Goal: Check status

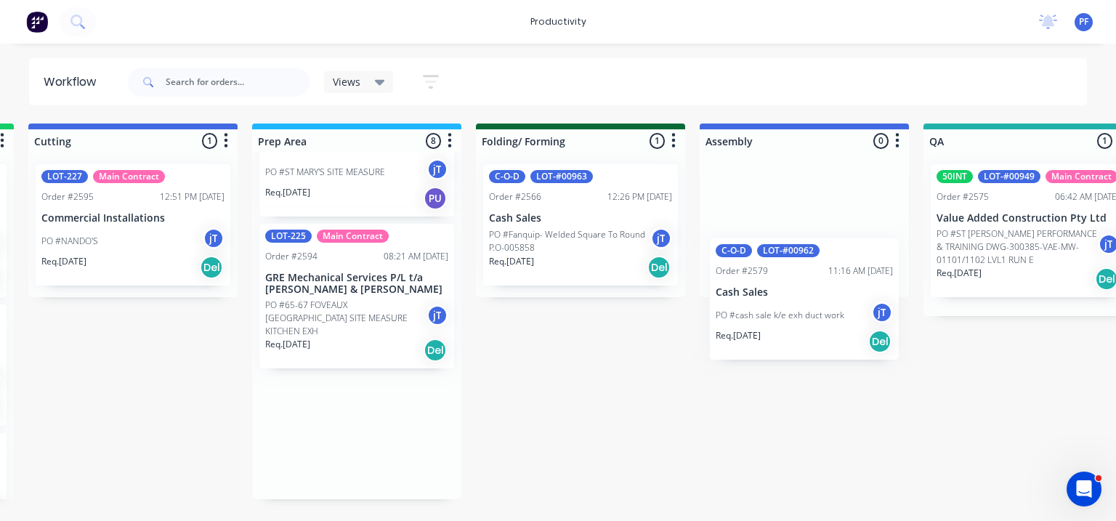
scroll to position [0, 459]
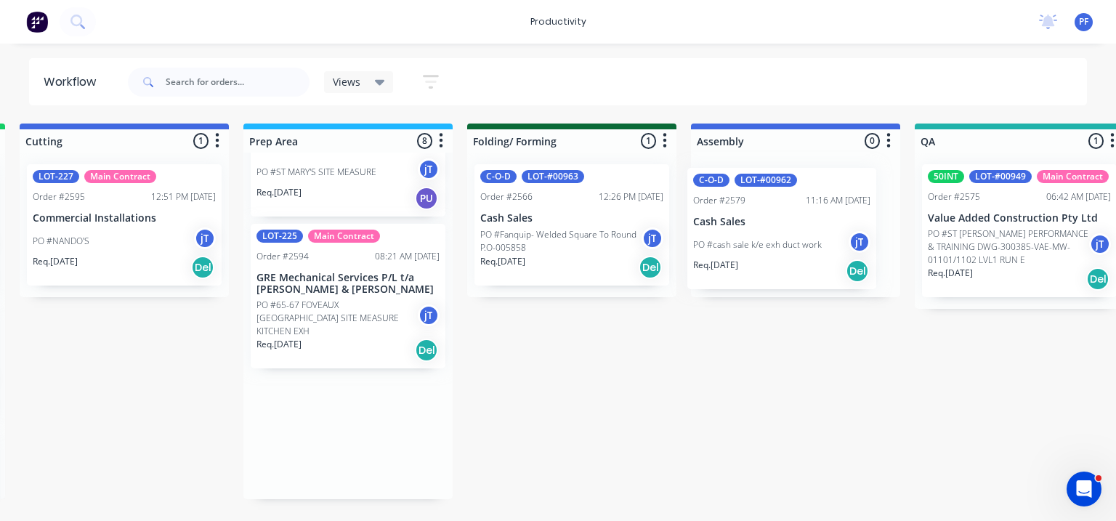
drag, startPoint x: 818, startPoint y: 445, endPoint x: 787, endPoint y: 238, distance: 210.1
click at [803, 231] on div "Submitted 41 Main Contract Order #122 09:03 AM 29/07/24 Precision Air Condition…" at bounding box center [952, 312] width 2845 height 376
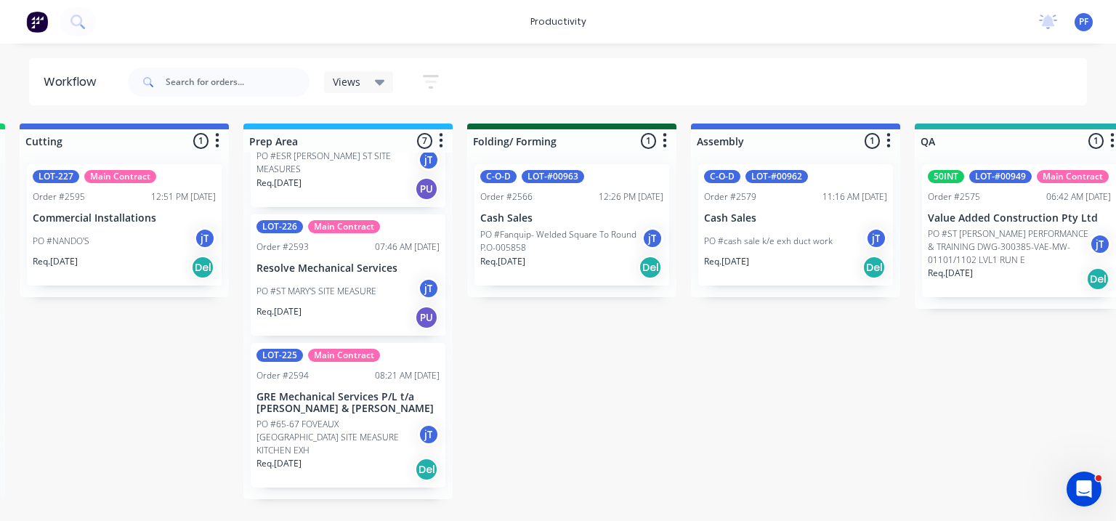
scroll to position [596, 0]
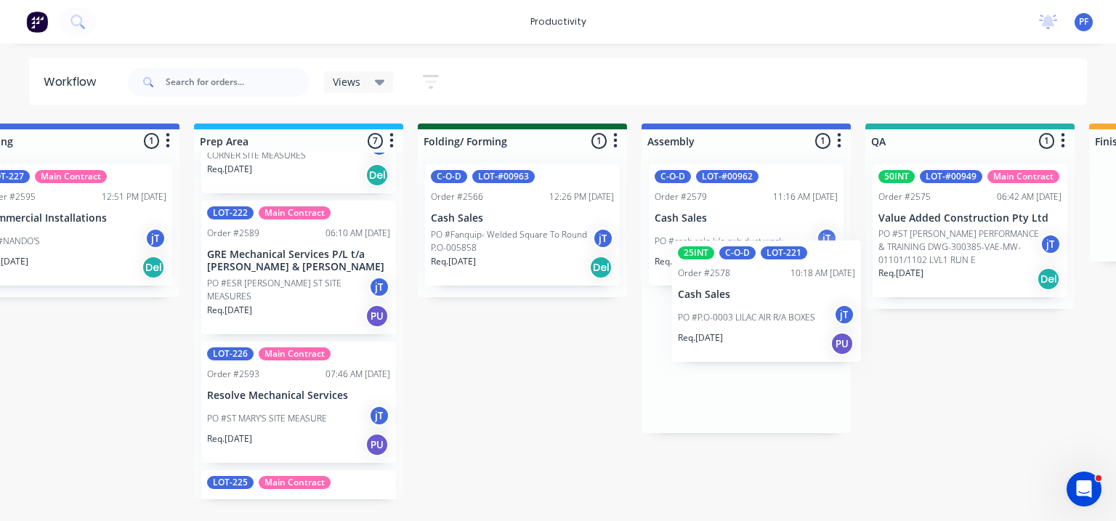
drag, startPoint x: 825, startPoint y: 296, endPoint x: 786, endPoint y: 318, distance: 44.9
click at [793, 320] on div "Submitted 41 Main Contract Order #122 09:03 AM 29/07/24 Precision Air Condition…" at bounding box center [902, 312] width 2845 height 376
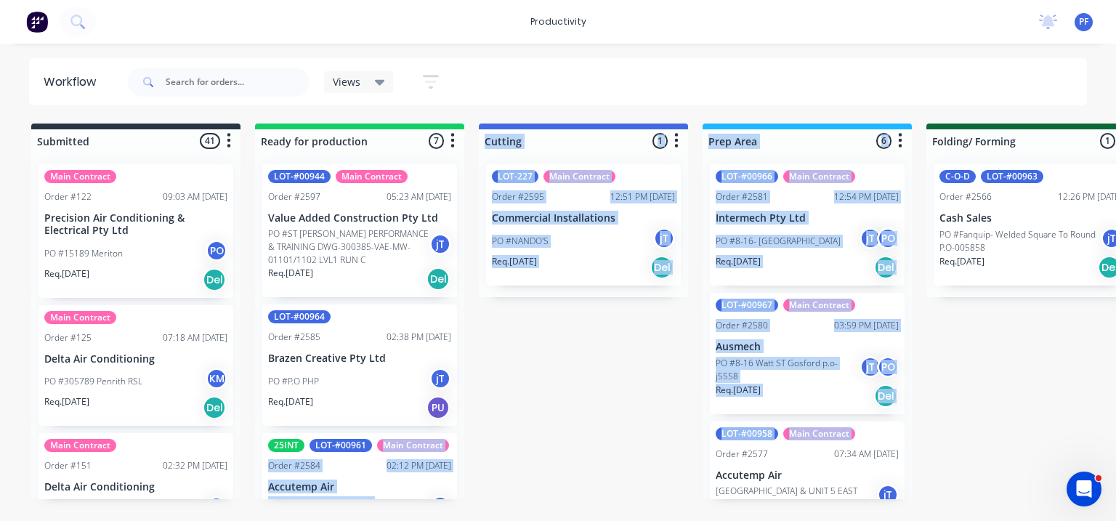
drag, startPoint x: 616, startPoint y: 450, endPoint x: 550, endPoint y: 419, distance: 73.4
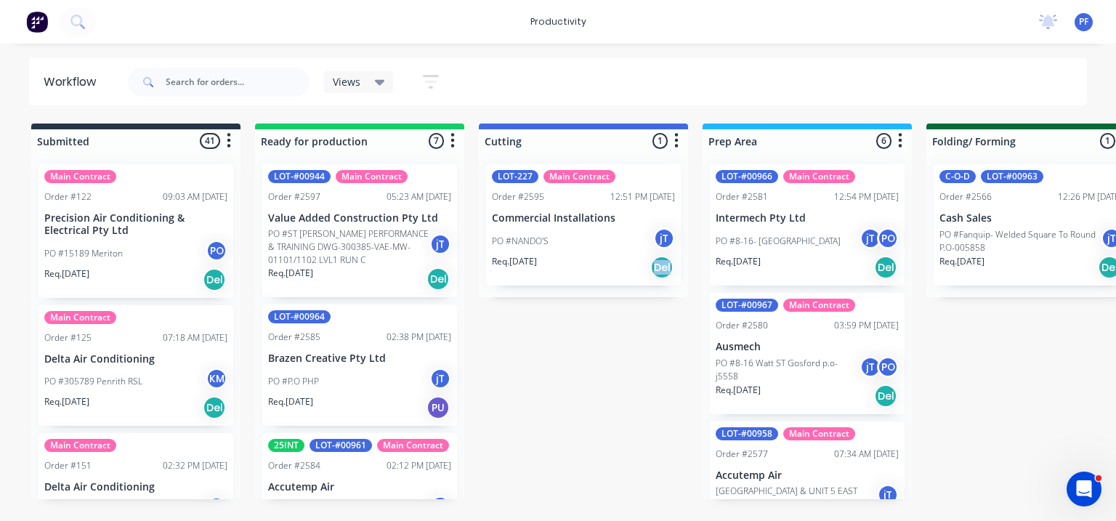
drag, startPoint x: 605, startPoint y: 389, endPoint x: 676, endPoint y: 387, distance: 72.0
drag, startPoint x: 676, startPoint y: 387, endPoint x: 1009, endPoint y: 410, distance: 332.8
drag, startPoint x: 1007, startPoint y: 408, endPoint x: 1043, endPoint y: 405, distance: 36.4
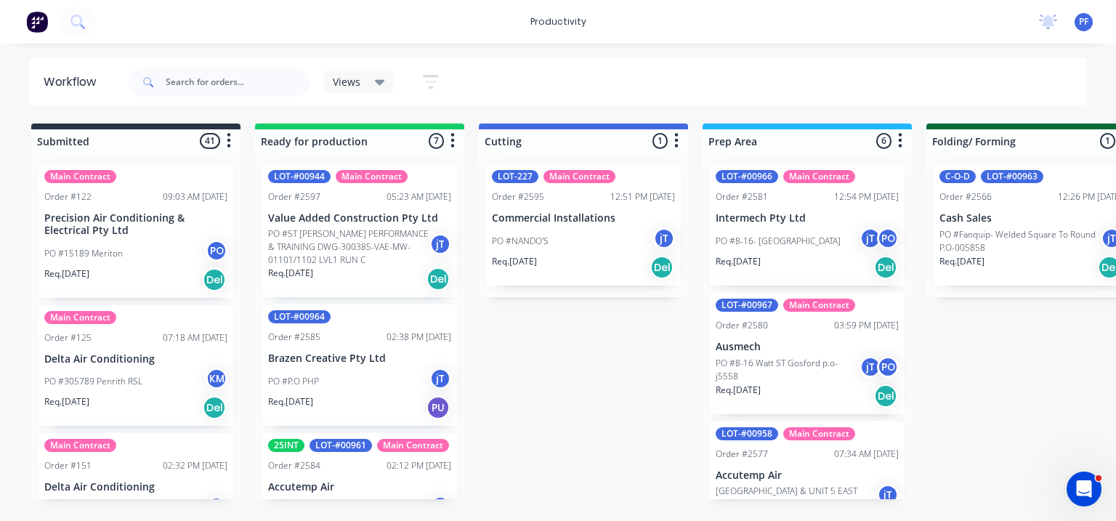
drag, startPoint x: 1043, startPoint y: 405, endPoint x: 939, endPoint y: 456, distance: 116.0
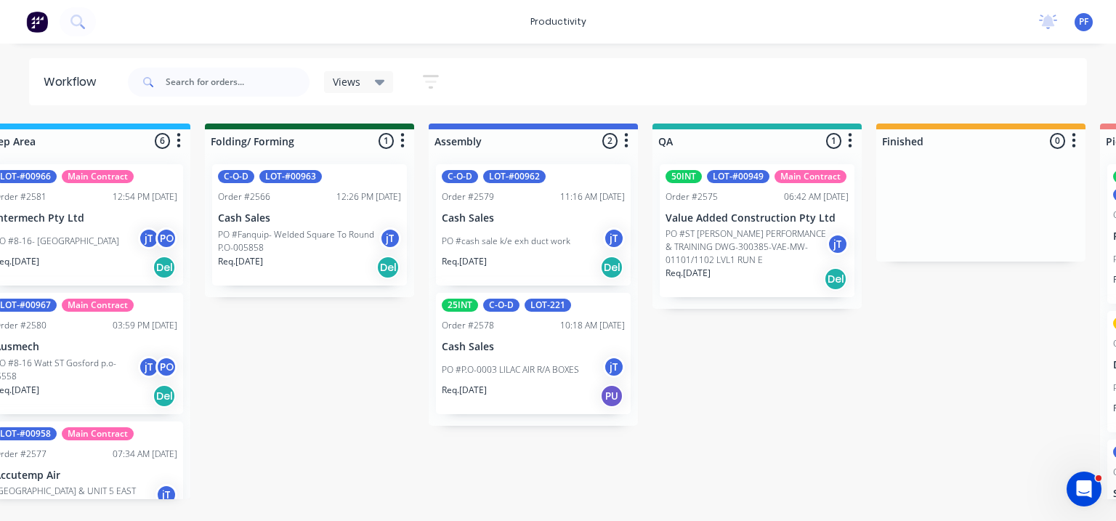
scroll to position [0, 744]
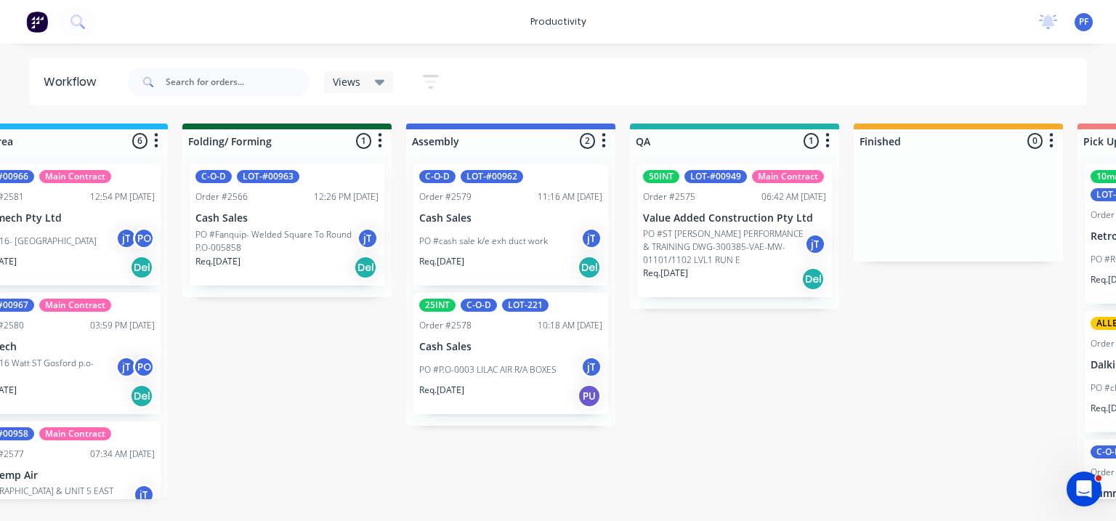
drag, startPoint x: 448, startPoint y: 328, endPoint x: 347, endPoint y: 355, distance: 103.8
click at [347, 355] on div "Submitted 41 Main Contract Order #122 09:03 AM 29/07/24 Precision Air Condition…" at bounding box center [667, 312] width 2845 height 376
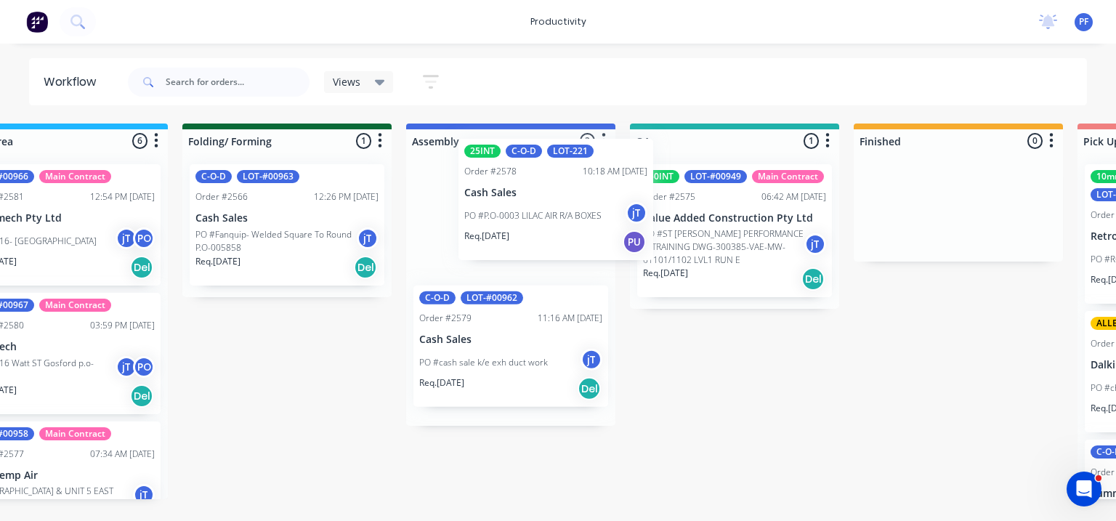
drag, startPoint x: 472, startPoint y: 351, endPoint x: 521, endPoint y: 194, distance: 164.3
click at [521, 194] on div "C-O-D LOT-#00962 Order #2579 11:16 AM 13/08/25 Cash Sales PO #cash sale k/e exh…" at bounding box center [510, 289] width 209 height 273
